Goal: Information Seeking & Learning: Learn about a topic

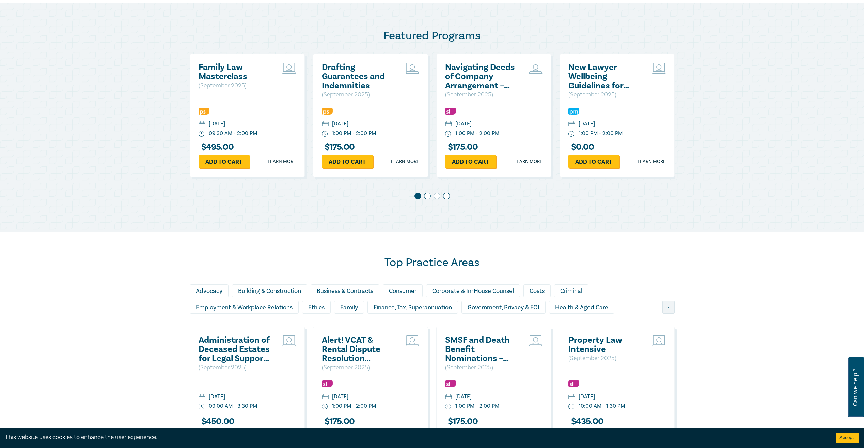
scroll to position [341, 0]
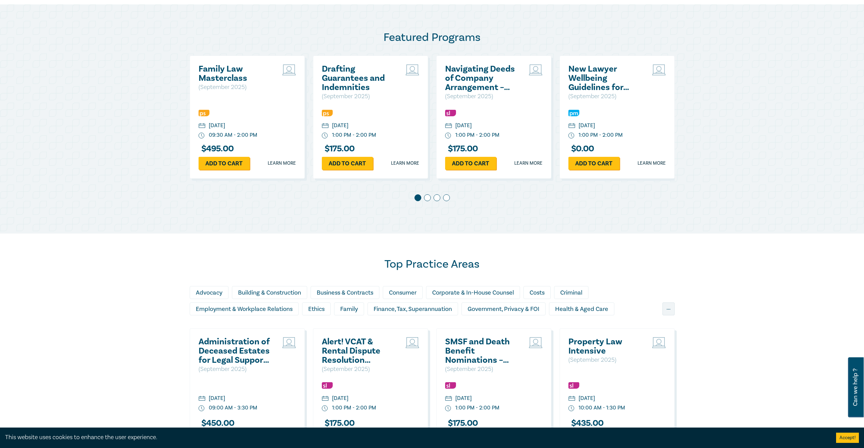
click at [428, 198] on span at bounding box center [427, 197] width 7 height 7
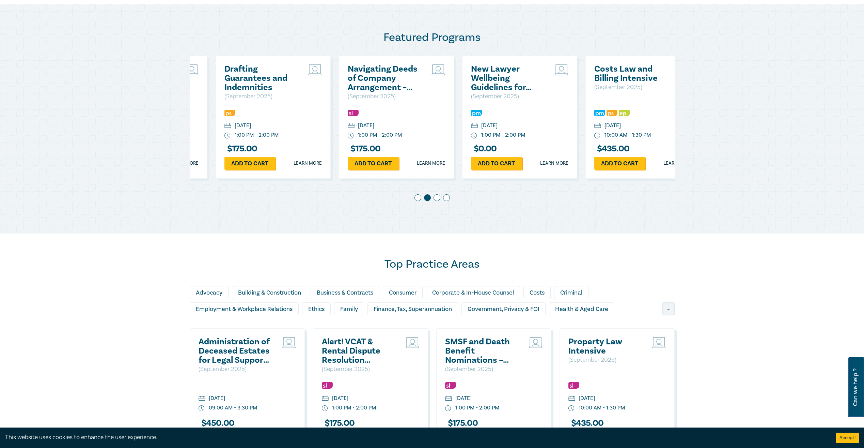
scroll to position [0, 123]
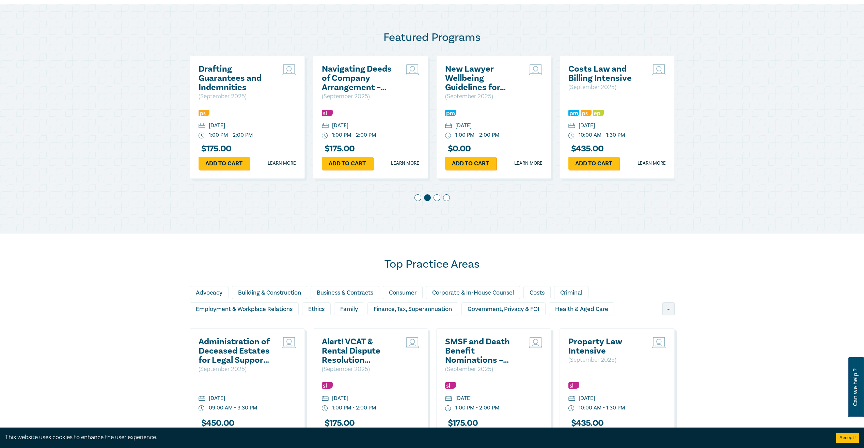
click at [438, 199] on span at bounding box center [437, 197] width 7 height 7
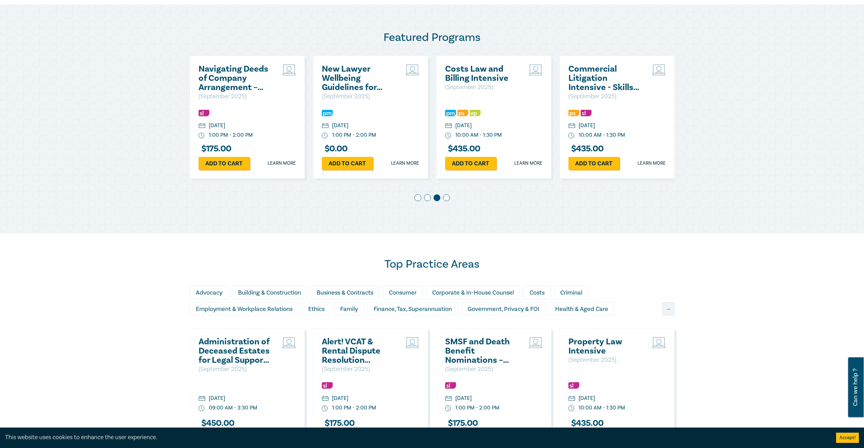
click at [445, 199] on span at bounding box center [446, 197] width 7 height 7
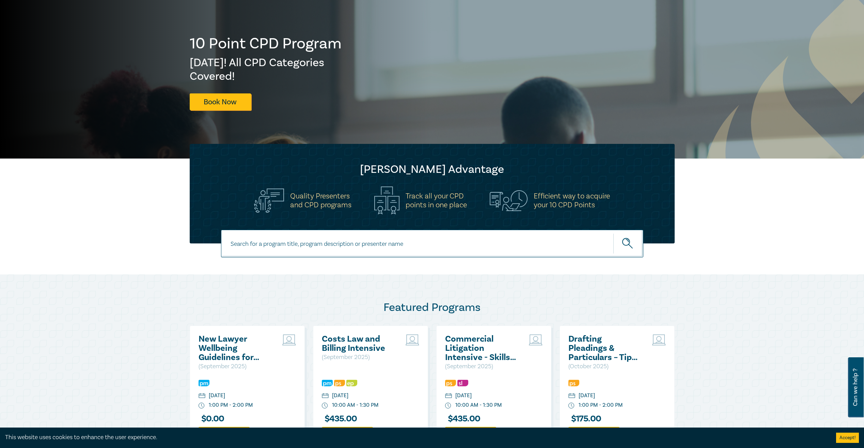
scroll to position [68, 0]
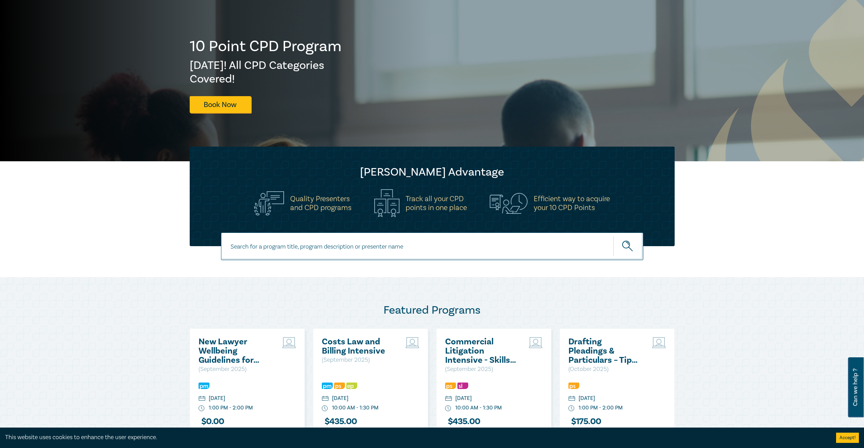
click at [456, 239] on input at bounding box center [432, 246] width 422 height 28
type input "delegation"
click at [614, 236] on button "submit" at bounding box center [629, 246] width 30 height 21
